Goal: Communication & Community: Ask a question

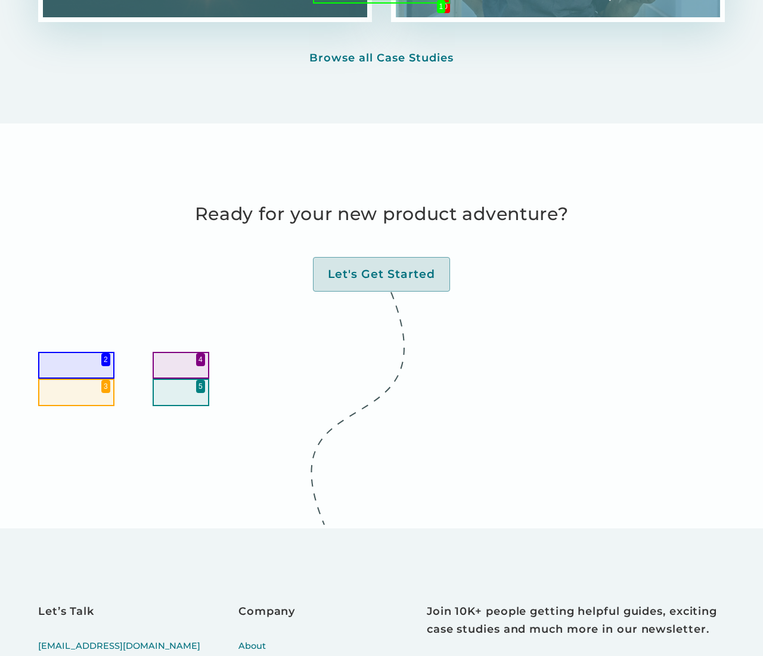
scroll to position [4406, 0]
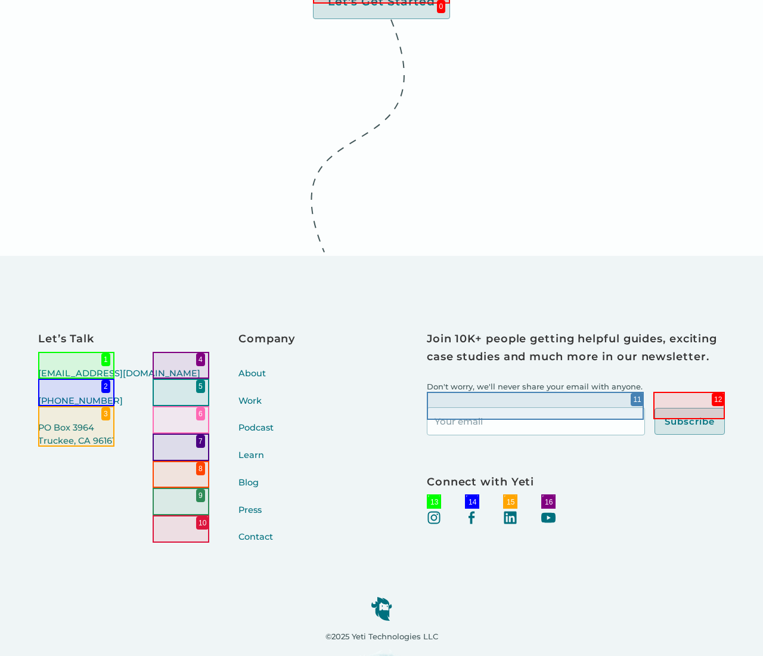
click at [239, 531] on link "Contact" at bounding box center [267, 544] width 57 height 27
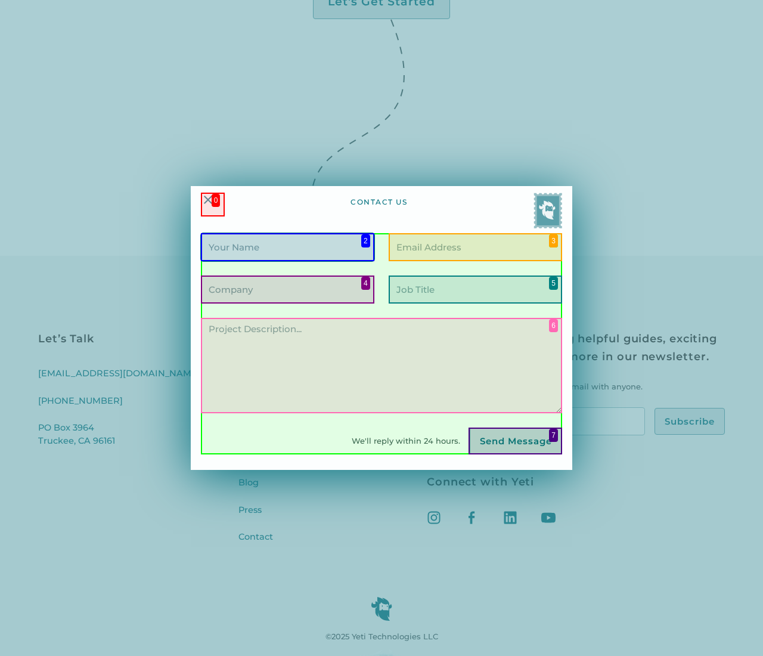
click at [287, 247] on input "Contact Form" at bounding box center [288, 247] width 174 height 28
type input "[PERSON_NAME]"
click at [475, 247] on input "Contact Form" at bounding box center [476, 247] width 174 height 28
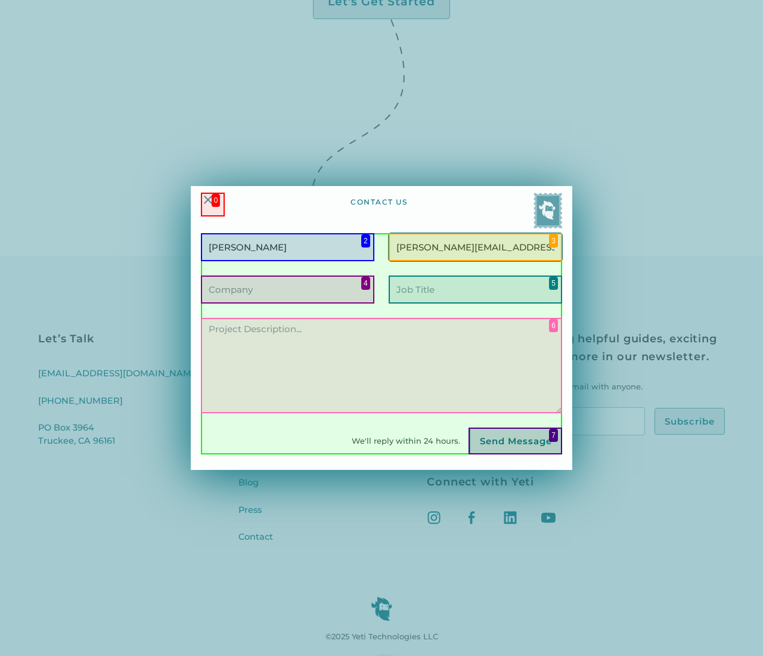
type input "[PERSON_NAME][EMAIL_ADDRESS][PERSON_NAME][DOMAIN_NAME]"
click at [287, 289] on input "Contact Form" at bounding box center [288, 290] width 174 height 28
type input "Lendrose"
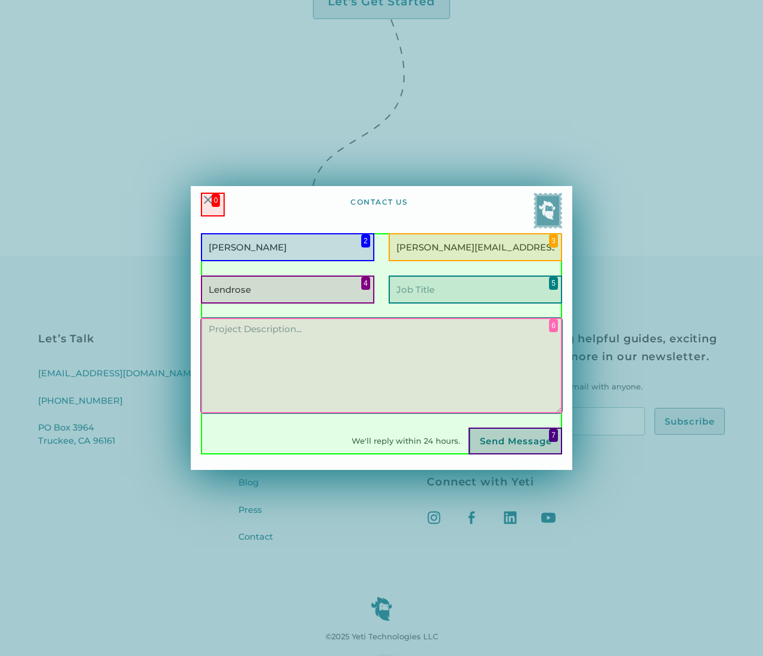
click at [382, 365] on textarea "Contact Form" at bounding box center [381, 365] width 361 height 95
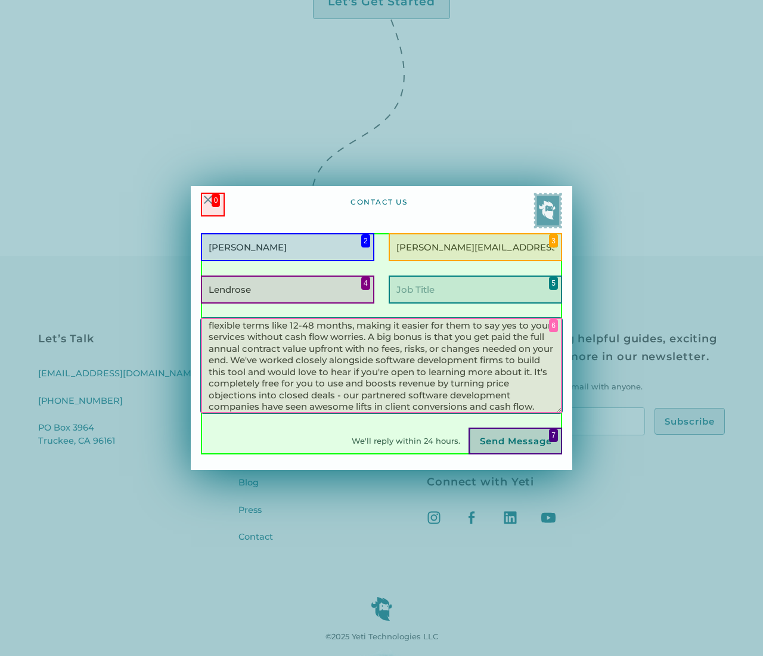
scroll to position [85, 0]
type textarea "Hi there, I came across your web development for non-profits and education. I'm…"
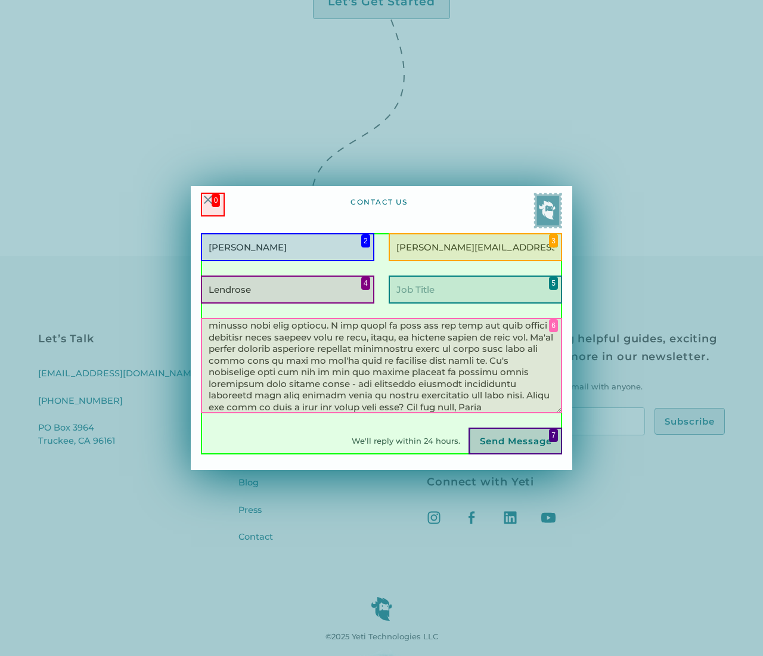
click at [515, 441] on input "Send Message" at bounding box center [516, 441] width 92 height 27
click at [475, 289] on input "Contact Form" at bounding box center [476, 290] width 174 height 28
type input "N/A"
click at [287, 247] on input "Contact Form" at bounding box center [288, 247] width 174 height 28
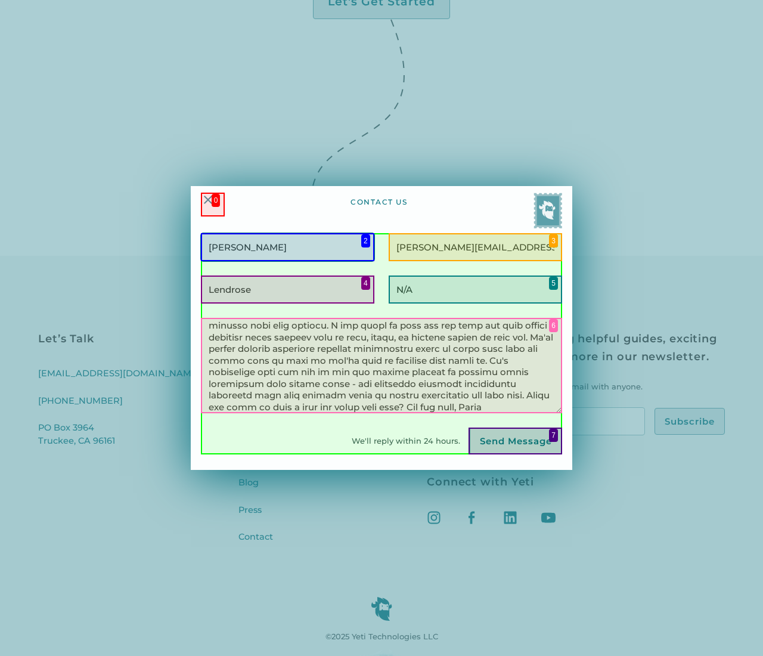
type input "[PERSON_NAME]"
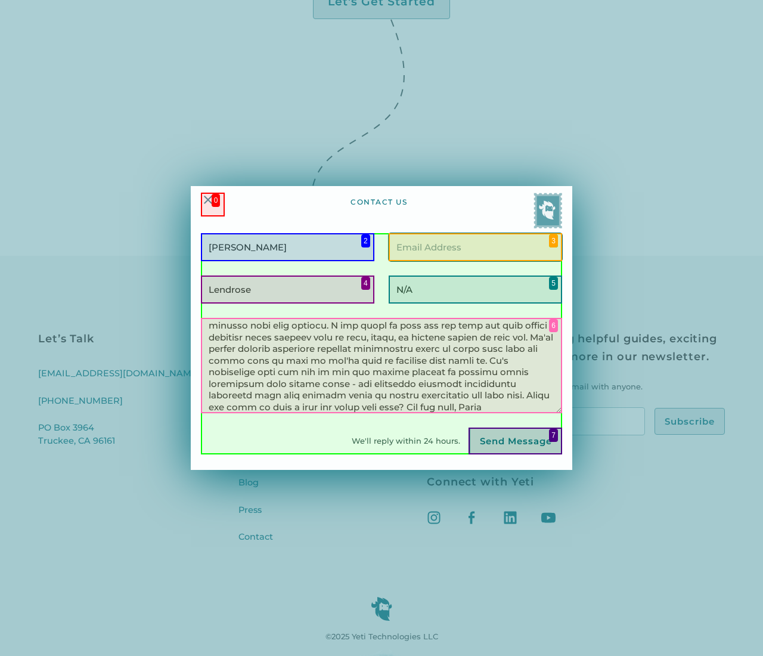
click at [475, 247] on input "Contact Form" at bounding box center [476, 247] width 174 height 28
type input "[PERSON_NAME][EMAIL_ADDRESS][PERSON_NAME][DOMAIN_NAME]"
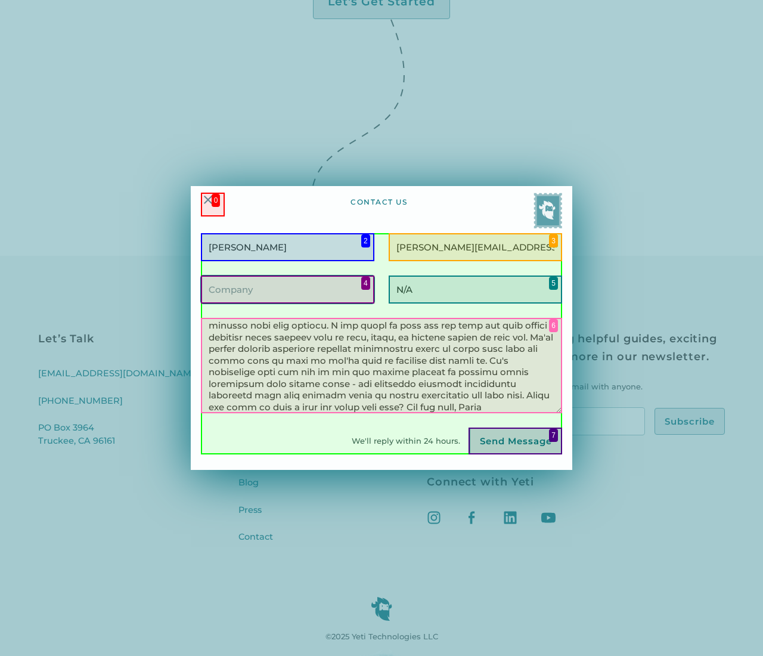
click at [287, 289] on input "Contact Form" at bounding box center [288, 290] width 174 height 28
type input "Lendrose"
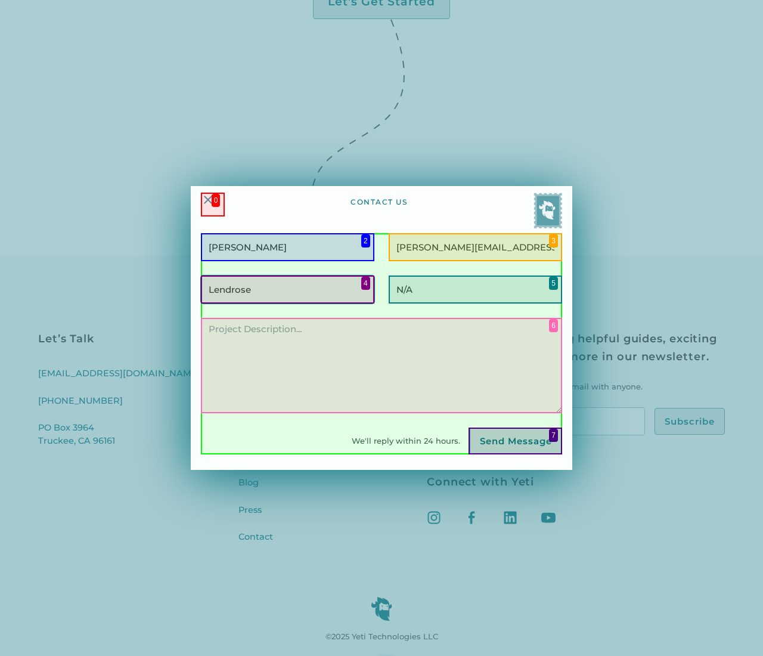
scroll to position [0, 0]
type input "Lendrose"
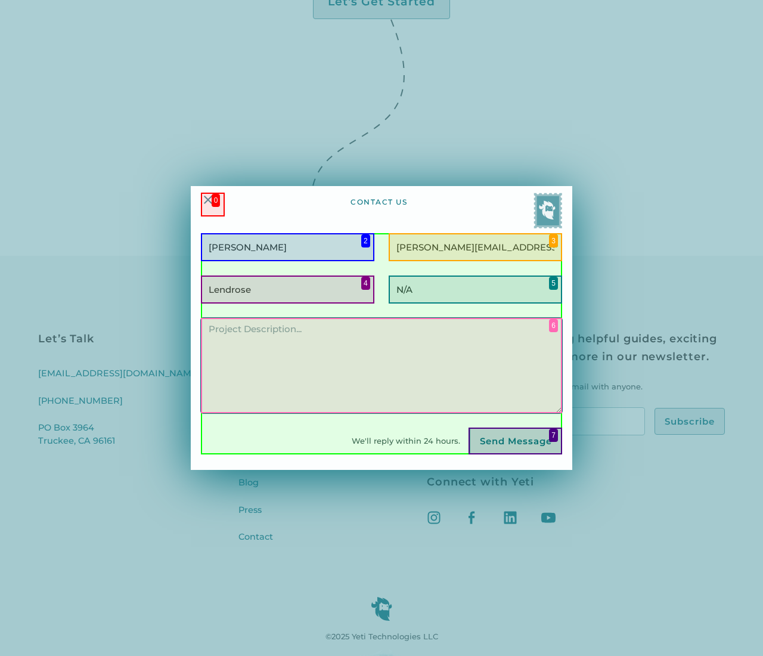
click at [382, 365] on textarea "Contact Form" at bounding box center [381, 365] width 361 height 95
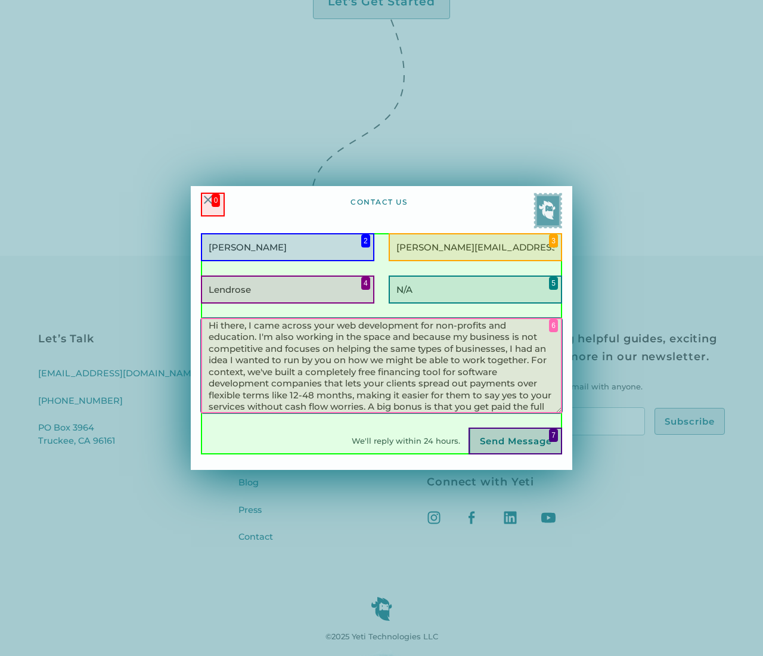
scroll to position [15, 0]
type textarea "Hi there, I came across your web development for non-profits and education. I'm…"
